Goal: Task Accomplishment & Management: Manage account settings

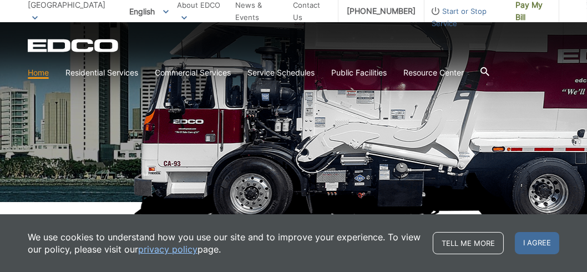
scroll to position [166, 0]
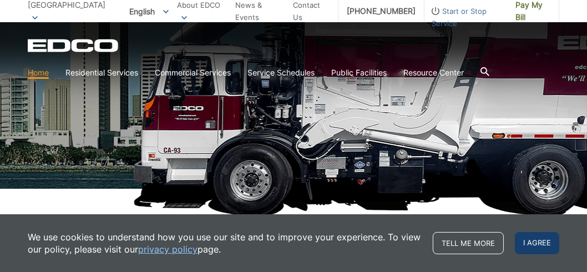
click at [528, 244] on span "I agree" at bounding box center [537, 243] width 44 height 22
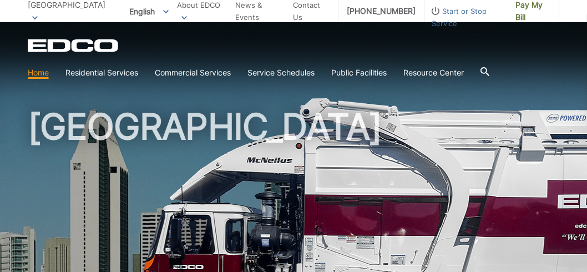
scroll to position [0, 0]
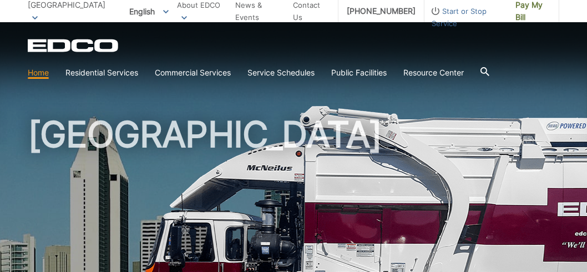
click at [224, 130] on h1 "[GEOGRAPHIC_DATA]" at bounding box center [293, 238] width 531 height 244
click at [45, 73] on link "Home" at bounding box center [38, 73] width 21 height 12
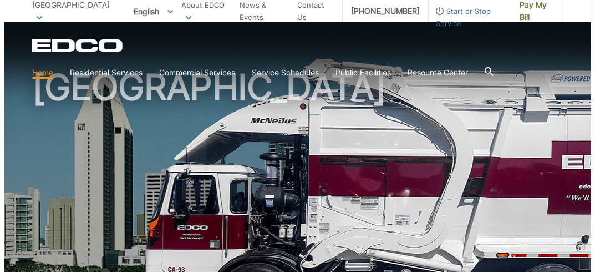
scroll to position [111, 0]
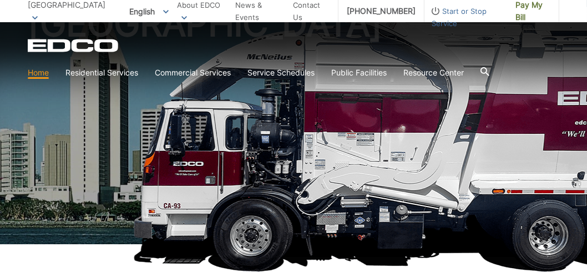
click at [38, 16] on icon at bounding box center [35, 18] width 6 height 4
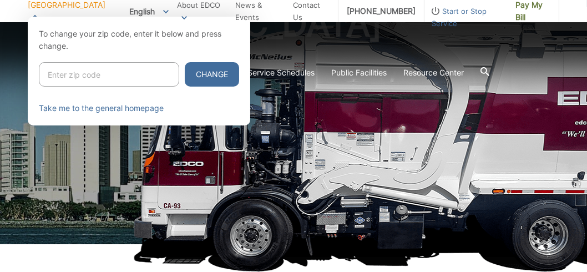
click at [98, 65] on input "Enter zip code" at bounding box center [109, 74] width 140 height 24
type input "92021"
click at [189, 73] on button "Change" at bounding box center [212, 74] width 54 height 24
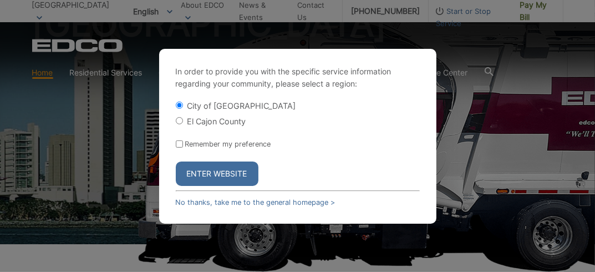
click at [214, 174] on button "Enter Website" at bounding box center [217, 173] width 83 height 24
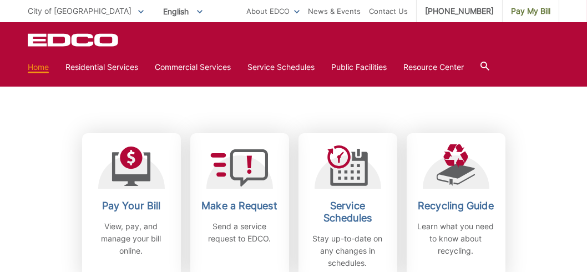
scroll to position [388, 0]
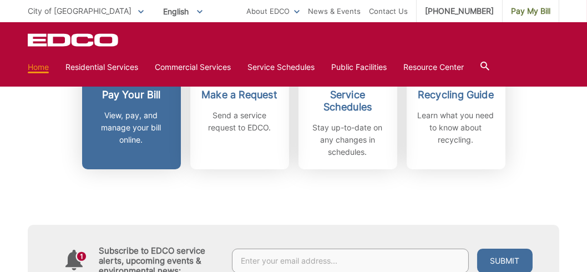
click at [126, 114] on p "View, pay, and manage your bill online." at bounding box center [131, 127] width 82 height 37
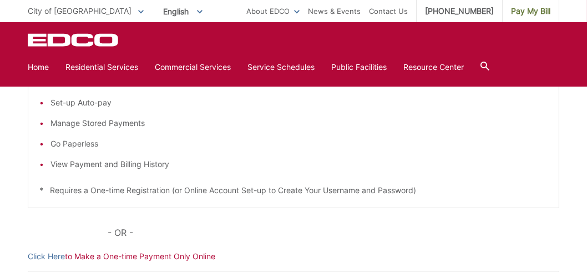
scroll to position [166, 0]
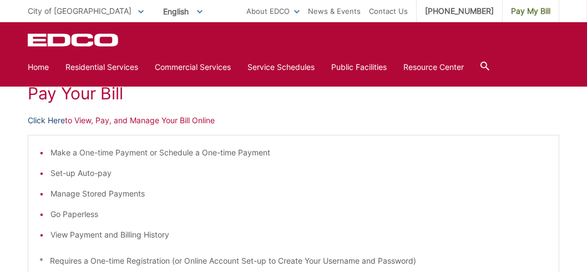
click at [61, 120] on link "Click Here" at bounding box center [46, 120] width 37 height 12
